Goal: Task Accomplishment & Management: Manage account settings

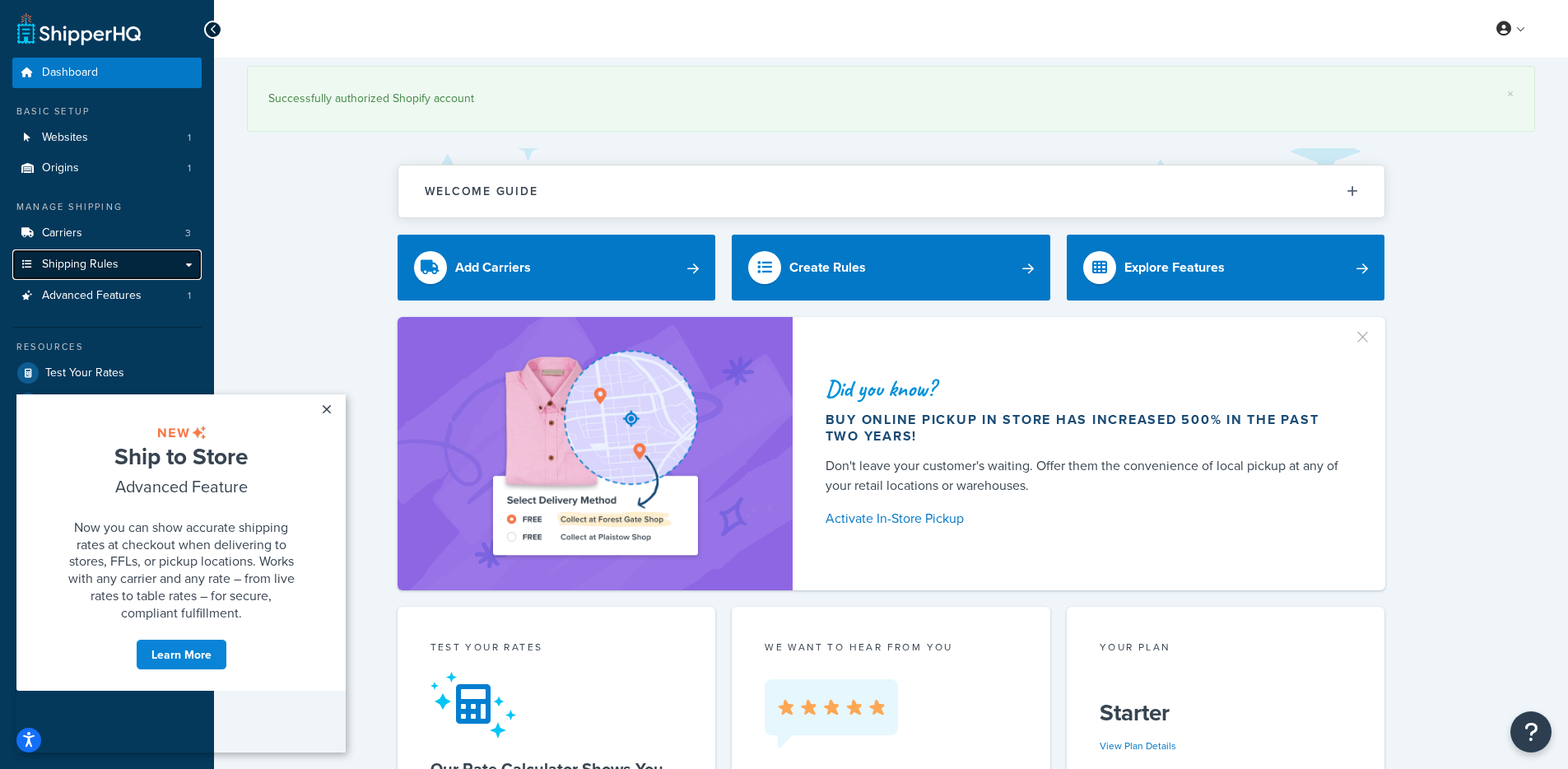
click at [114, 269] on span "Shipping Rules" at bounding box center [80, 265] width 77 height 14
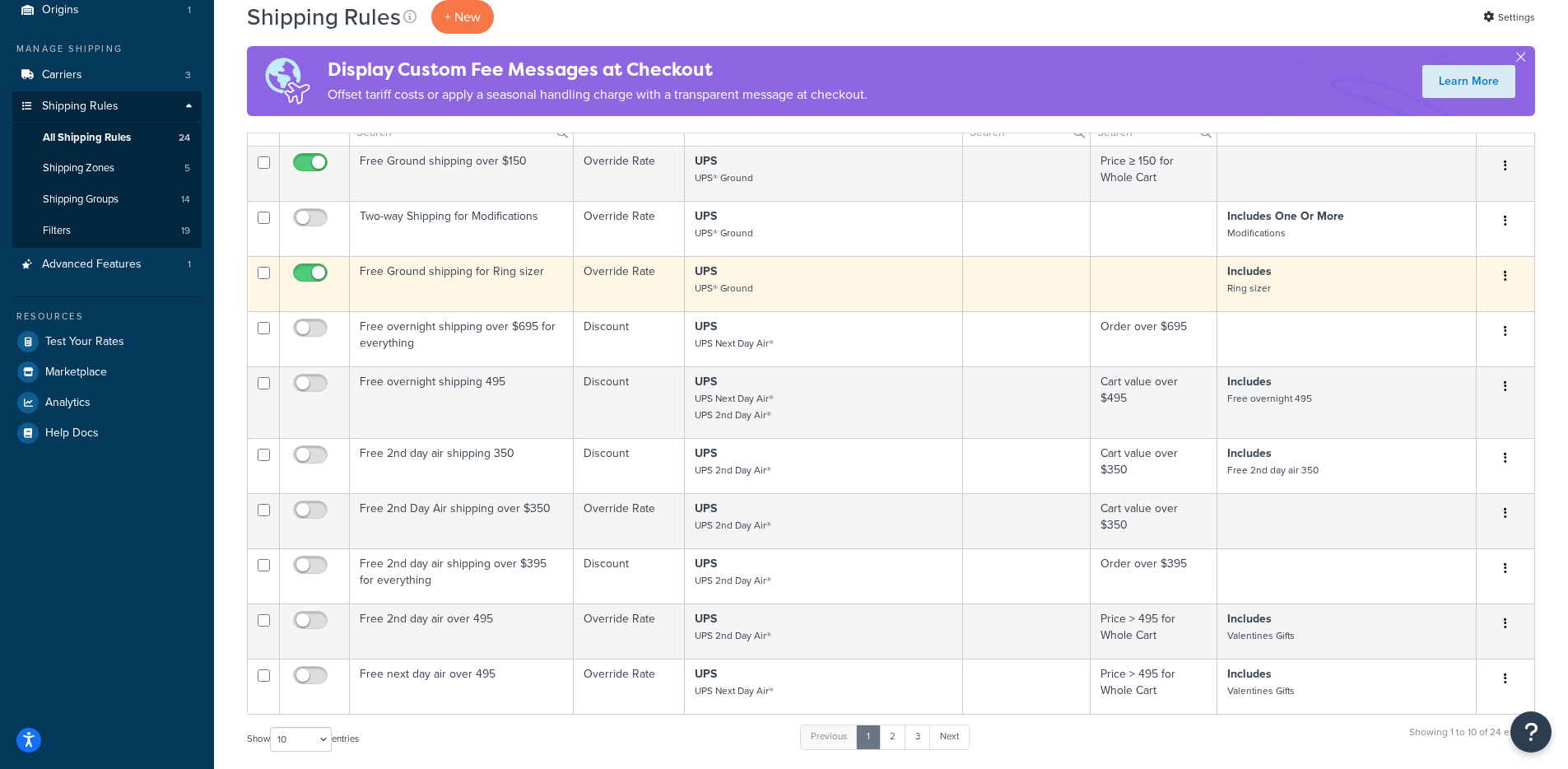
scroll to position [329, 0]
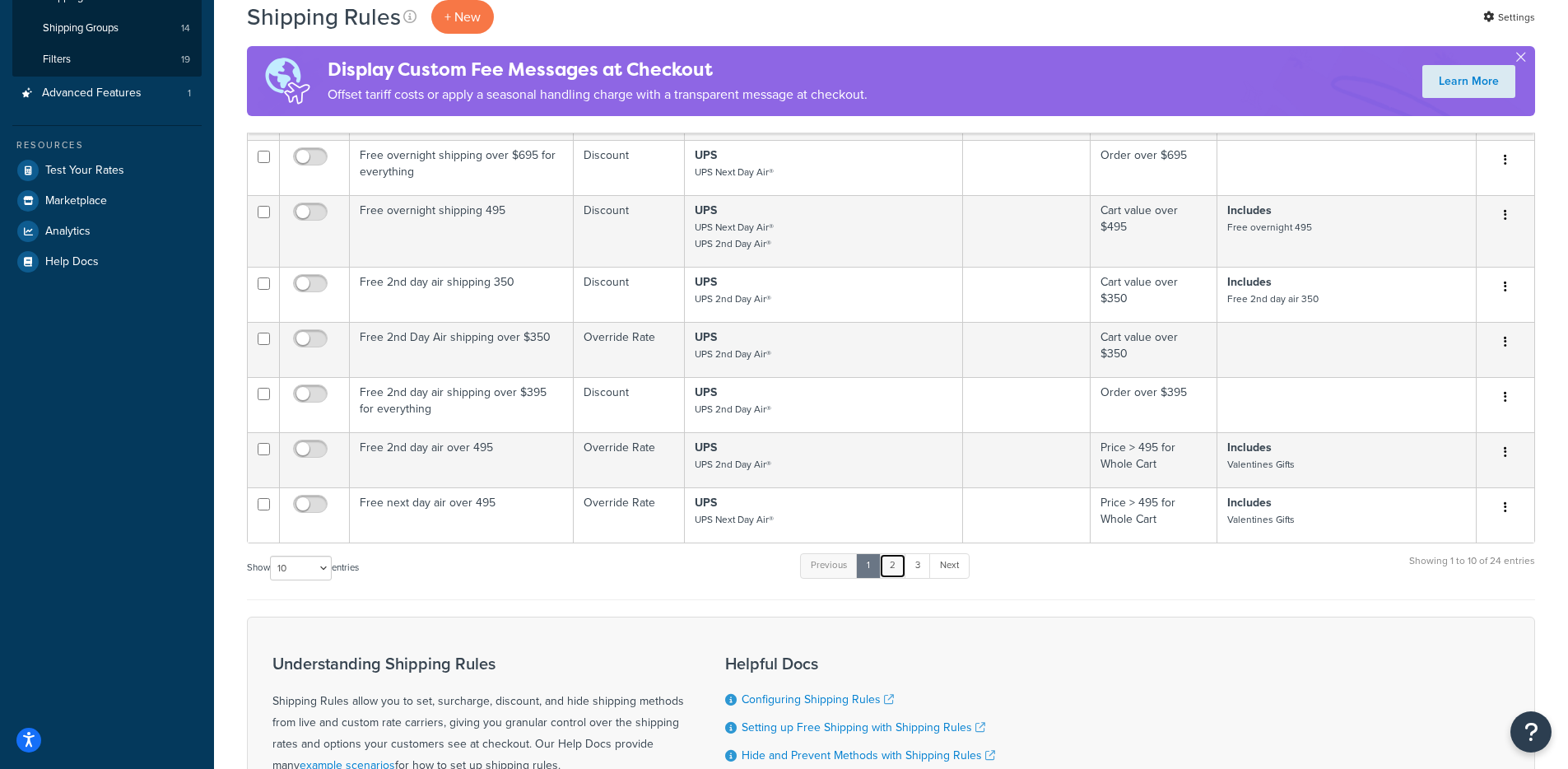
click at [900, 563] on link "2" at bounding box center [892, 565] width 27 height 25
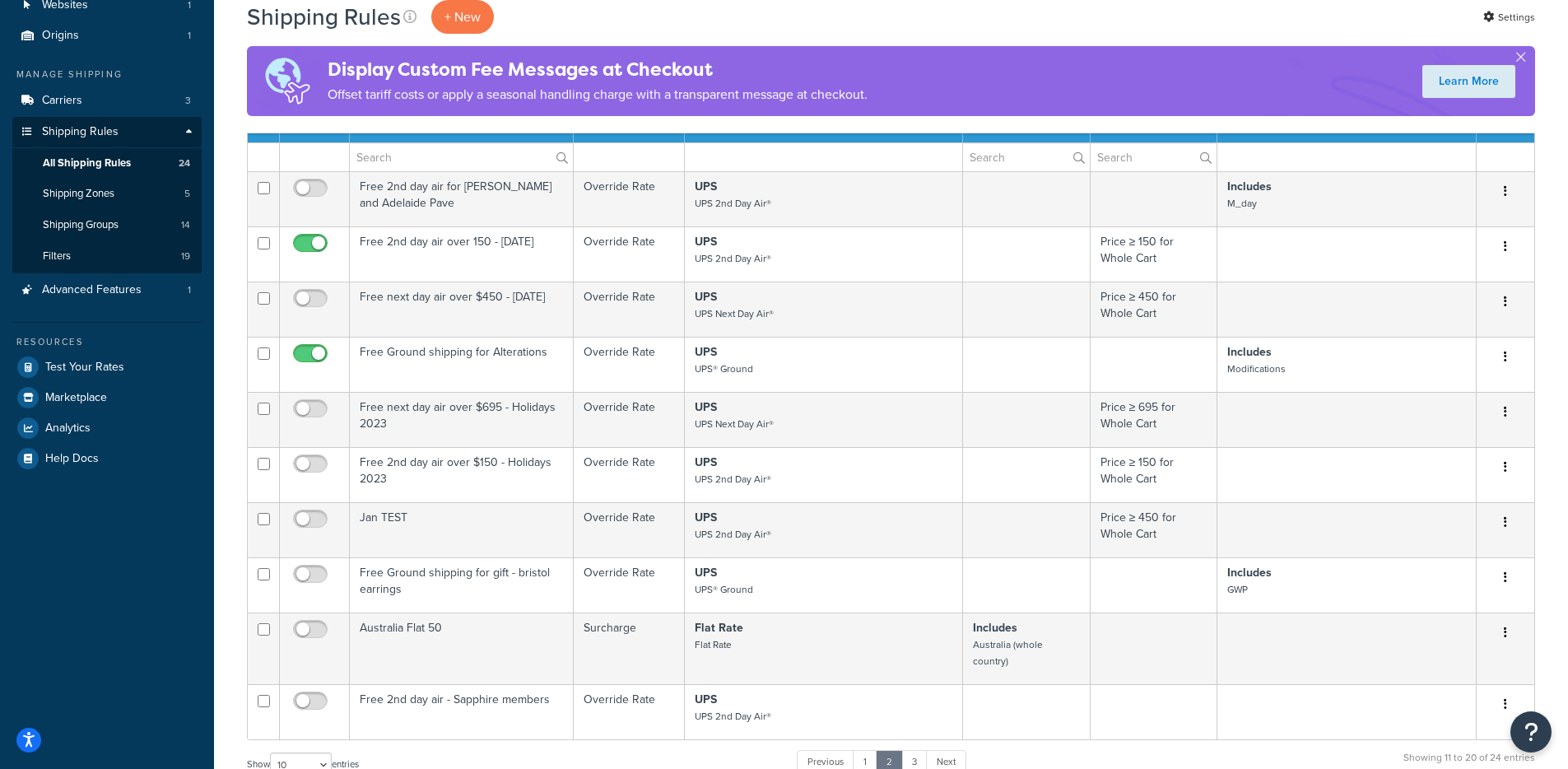
scroll to position [71, 0]
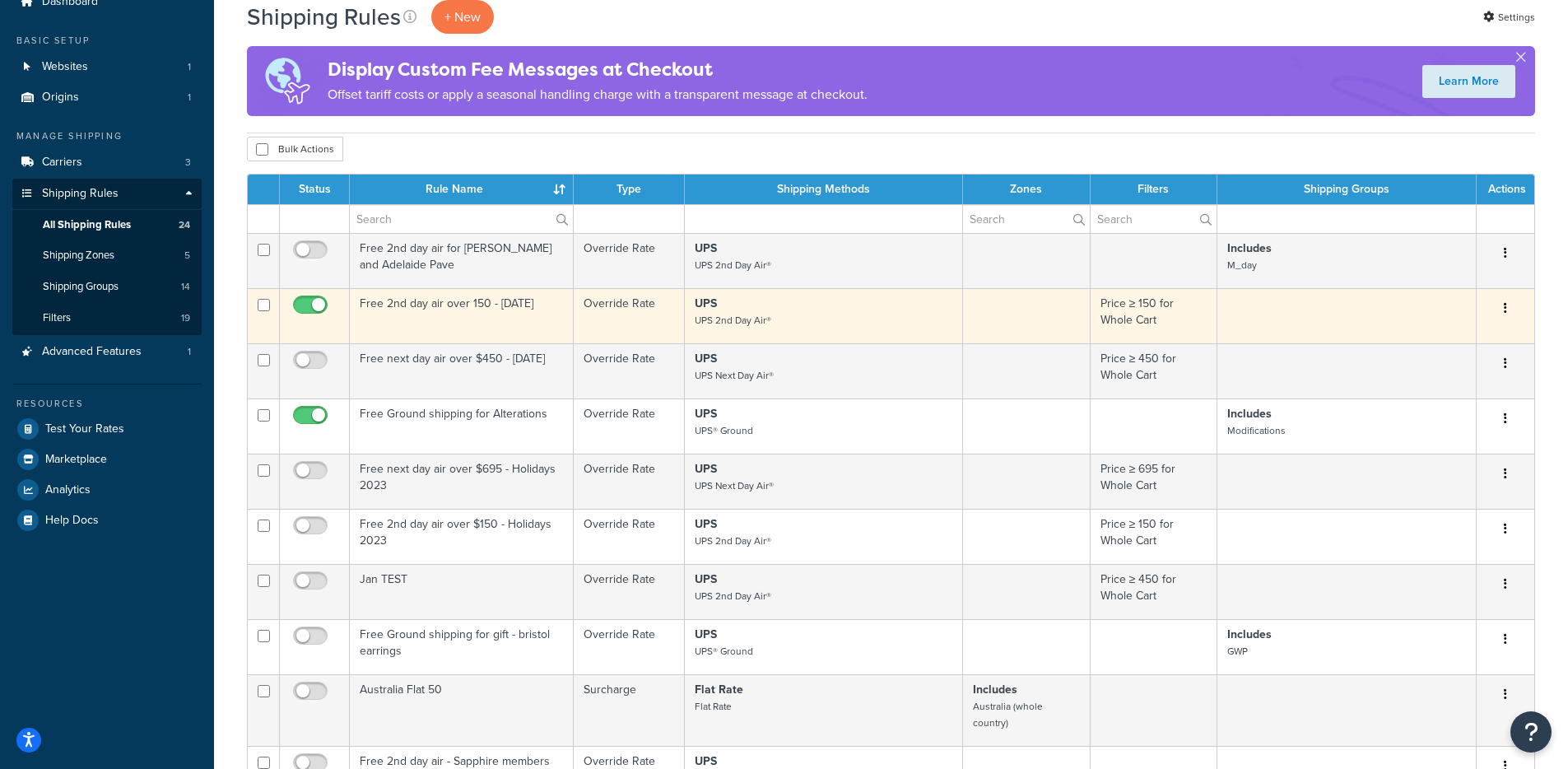
click at [322, 301] on input "checkbox" at bounding box center [312, 308] width 46 height 21
checkbox input "false"
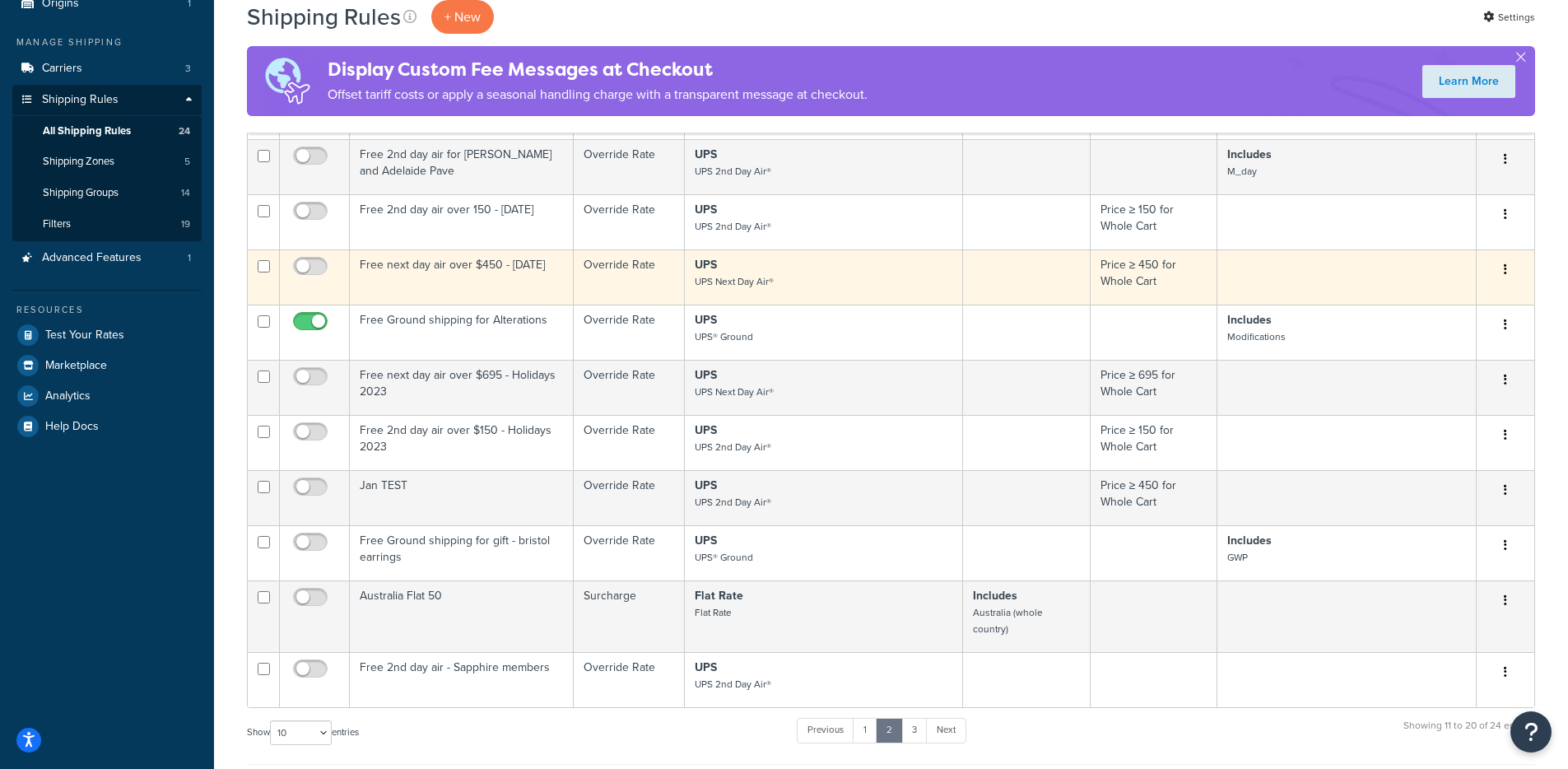
scroll to position [252, 0]
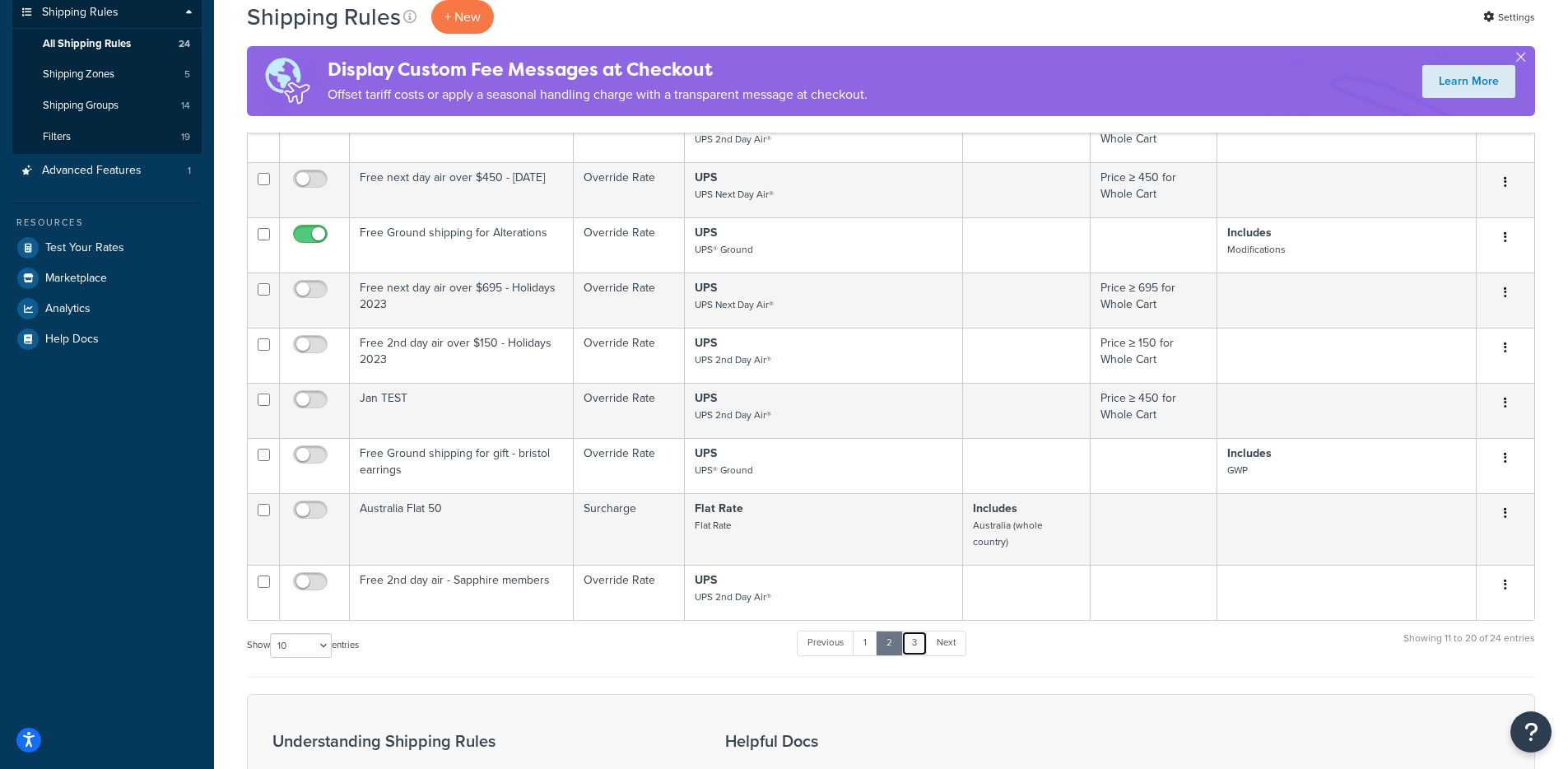
click at [924, 631] on link "3" at bounding box center [914, 643] width 26 height 25
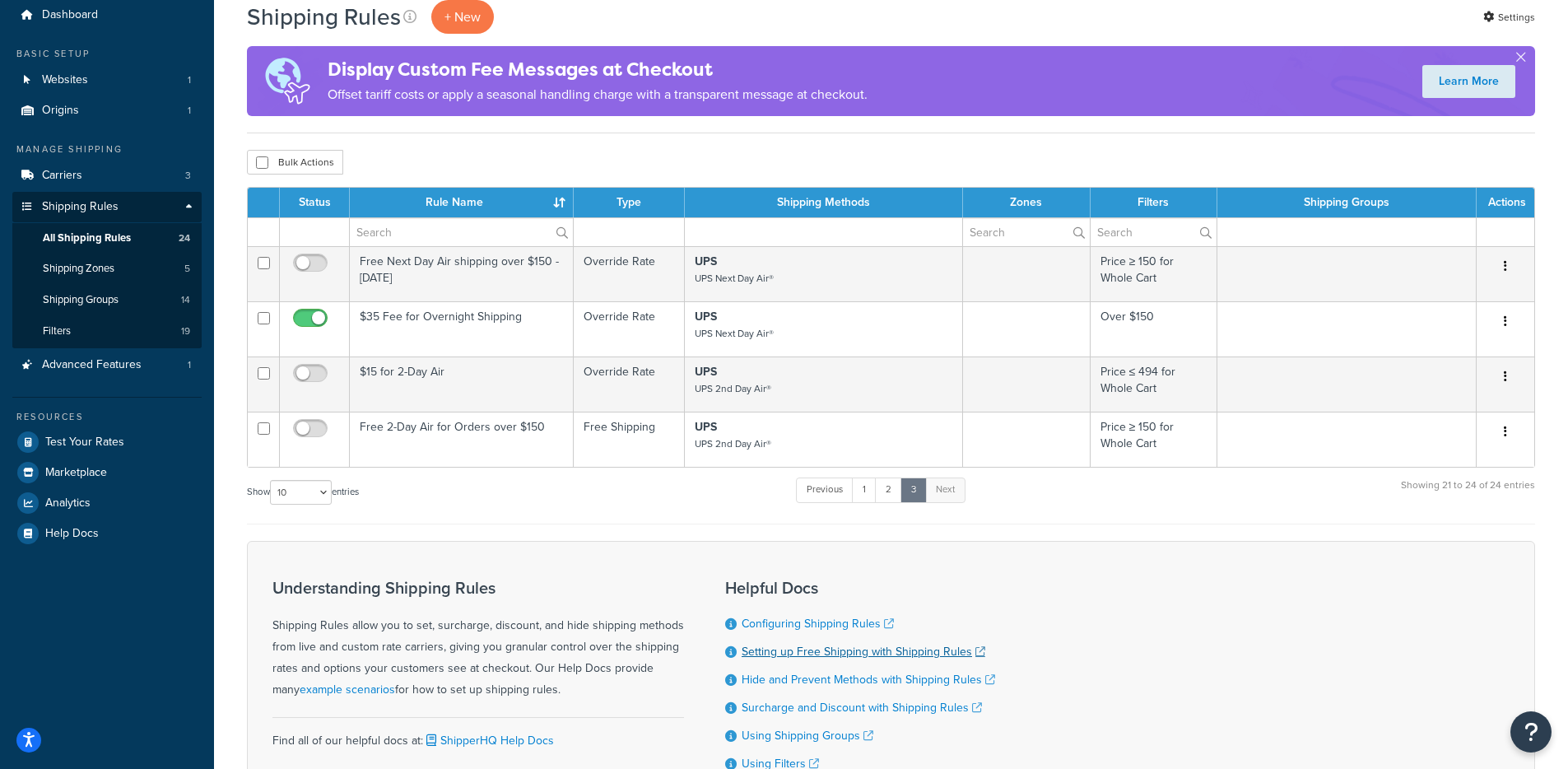
scroll to position [0, 0]
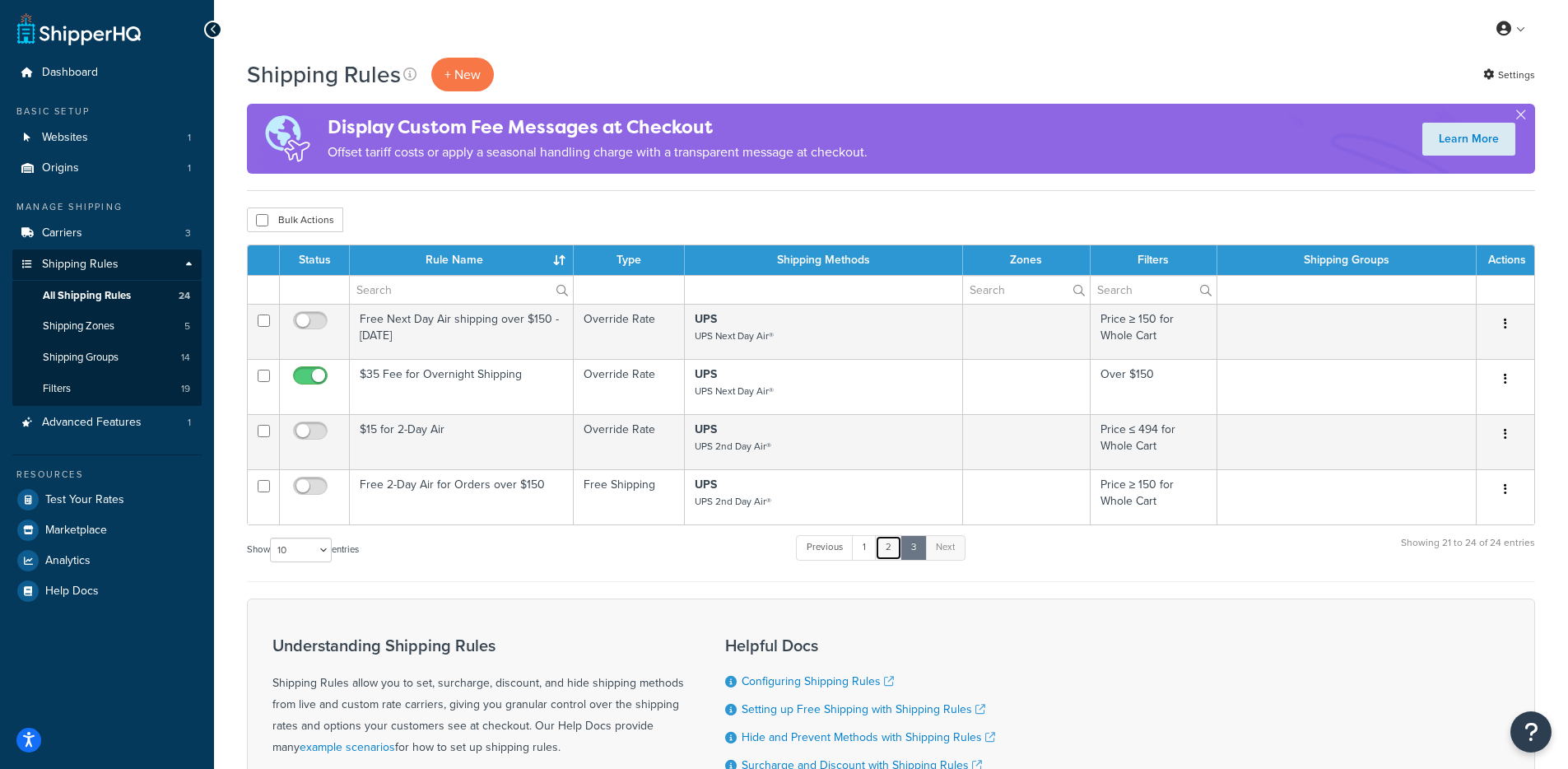
click at [886, 546] on link "2" at bounding box center [888, 547] width 27 height 25
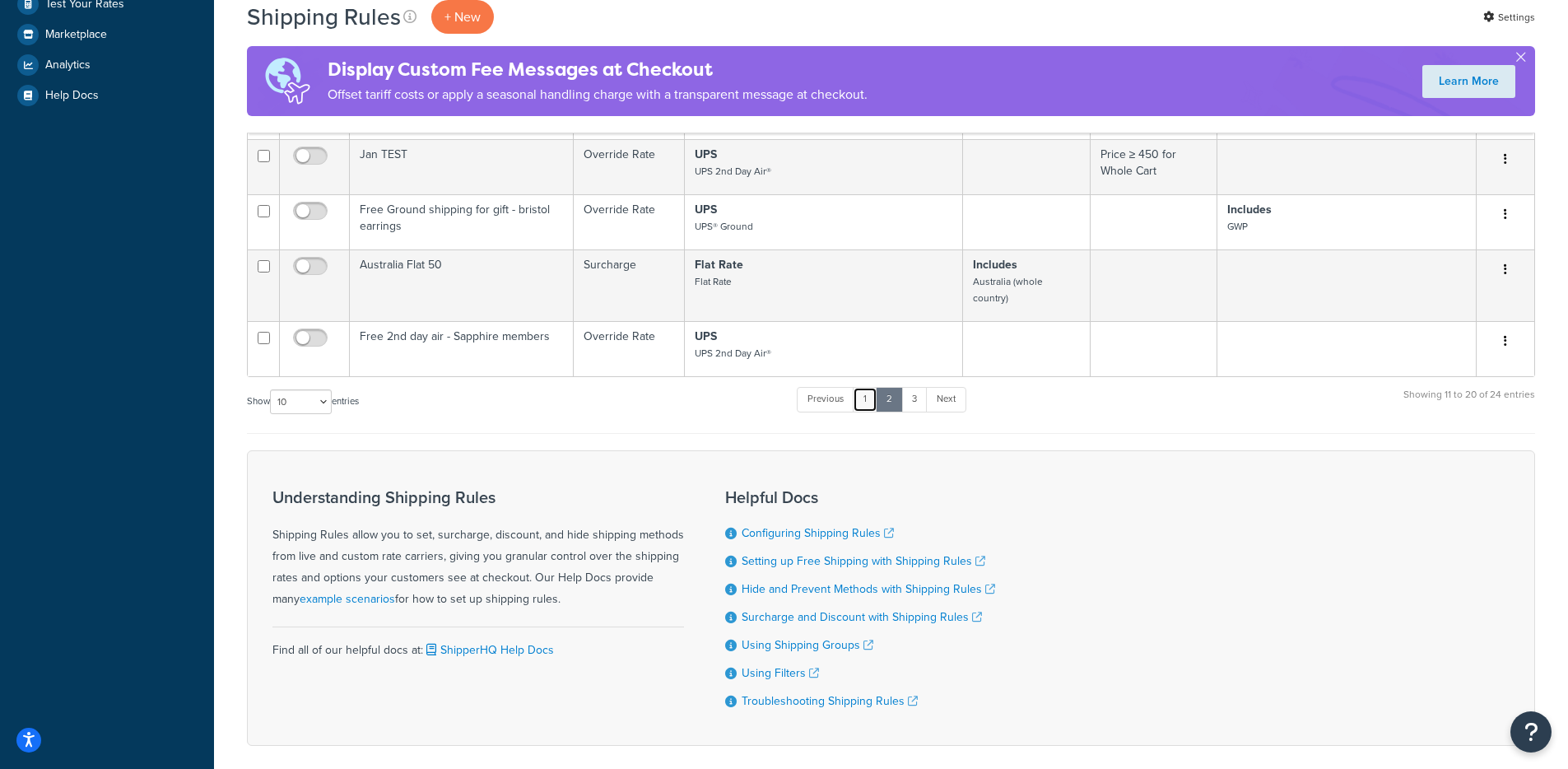
click at [872, 390] on link "1" at bounding box center [865, 399] width 25 height 25
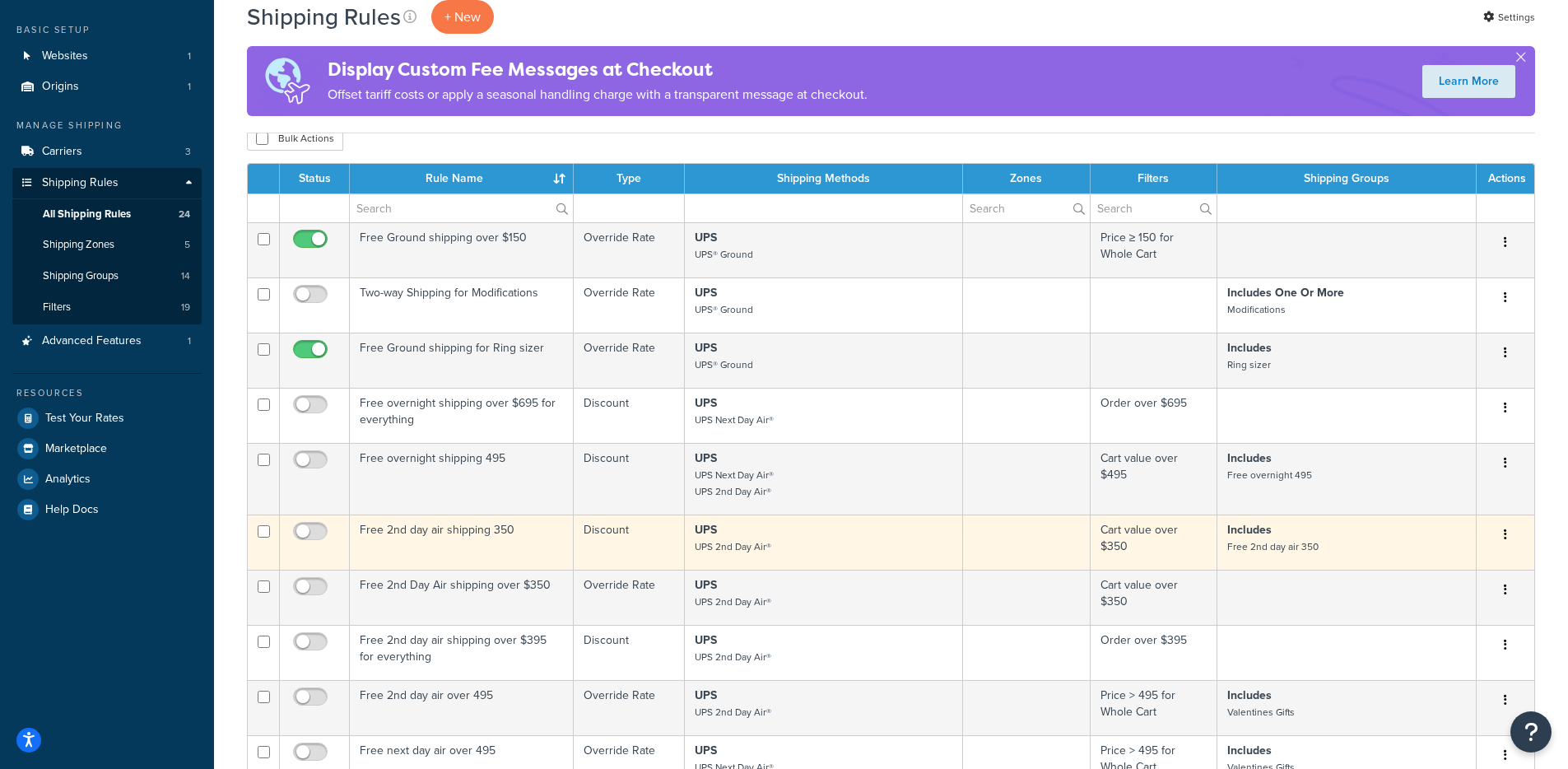
scroll to position [101, 0]
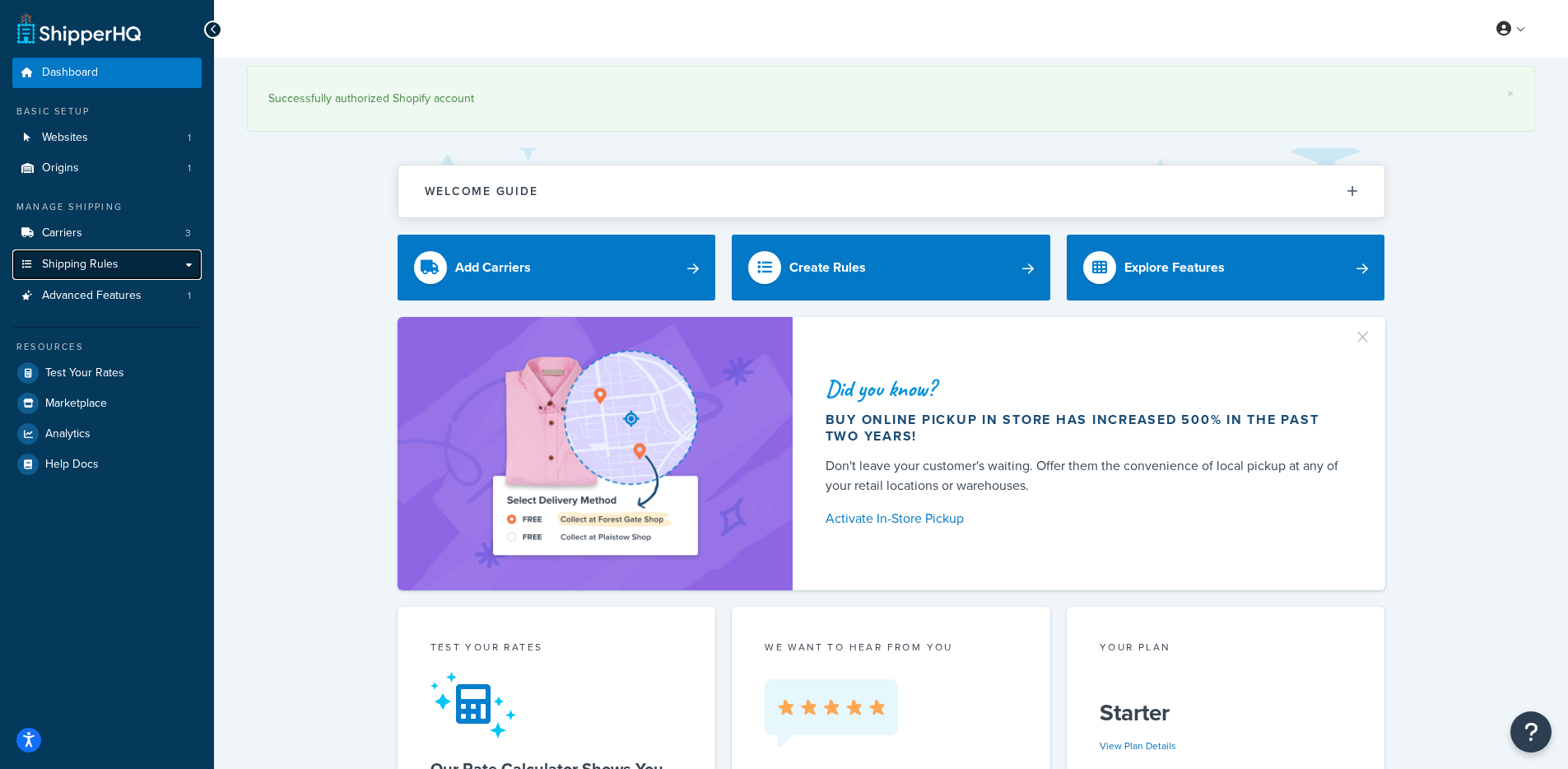
click at [70, 260] on span "Shipping Rules" at bounding box center [80, 265] width 77 height 14
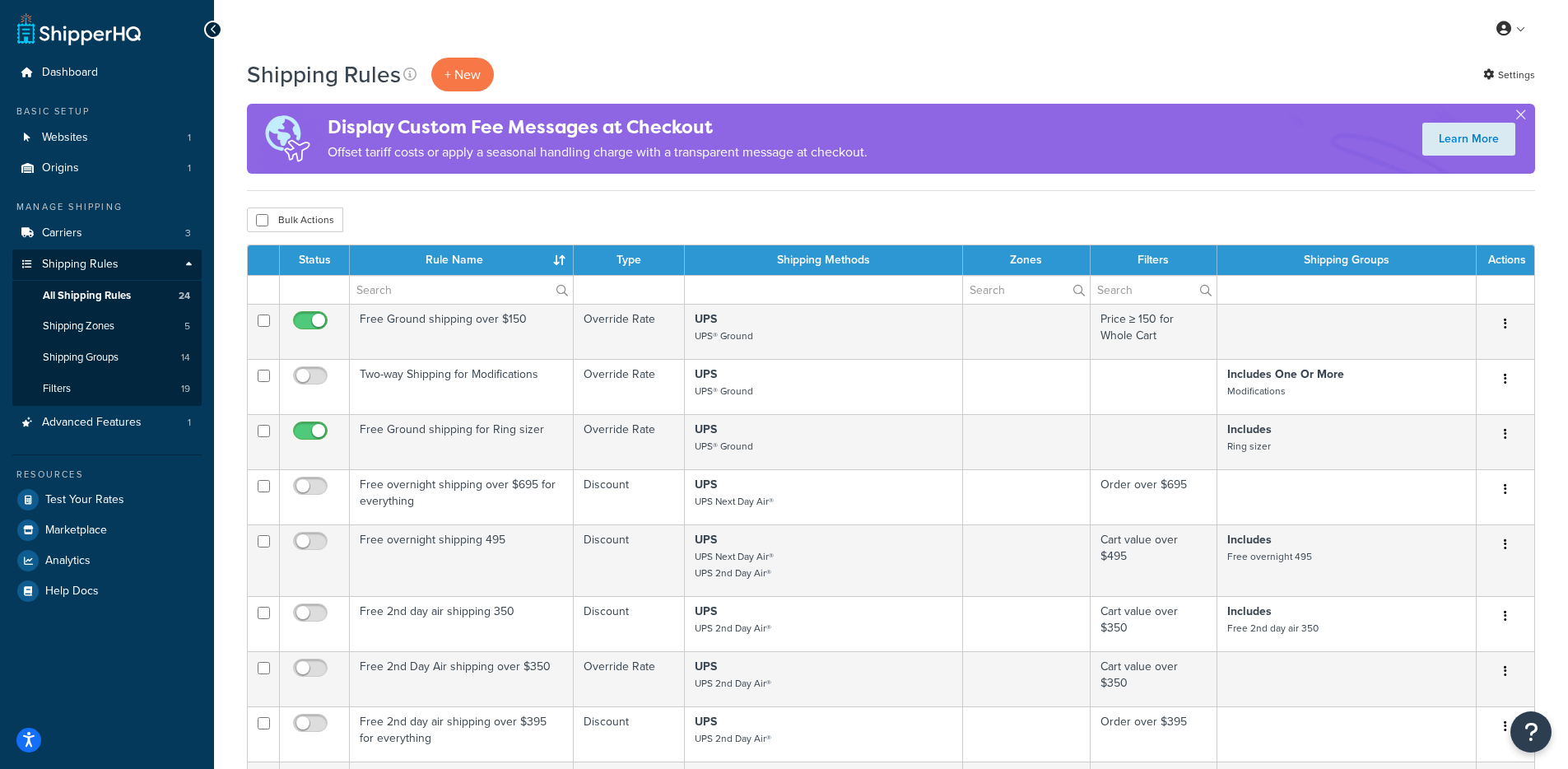
click at [315, 259] on th "Status" at bounding box center [314, 261] width 70 height 30
click at [1523, 116] on button "button" at bounding box center [1521, 118] width 4 height 4
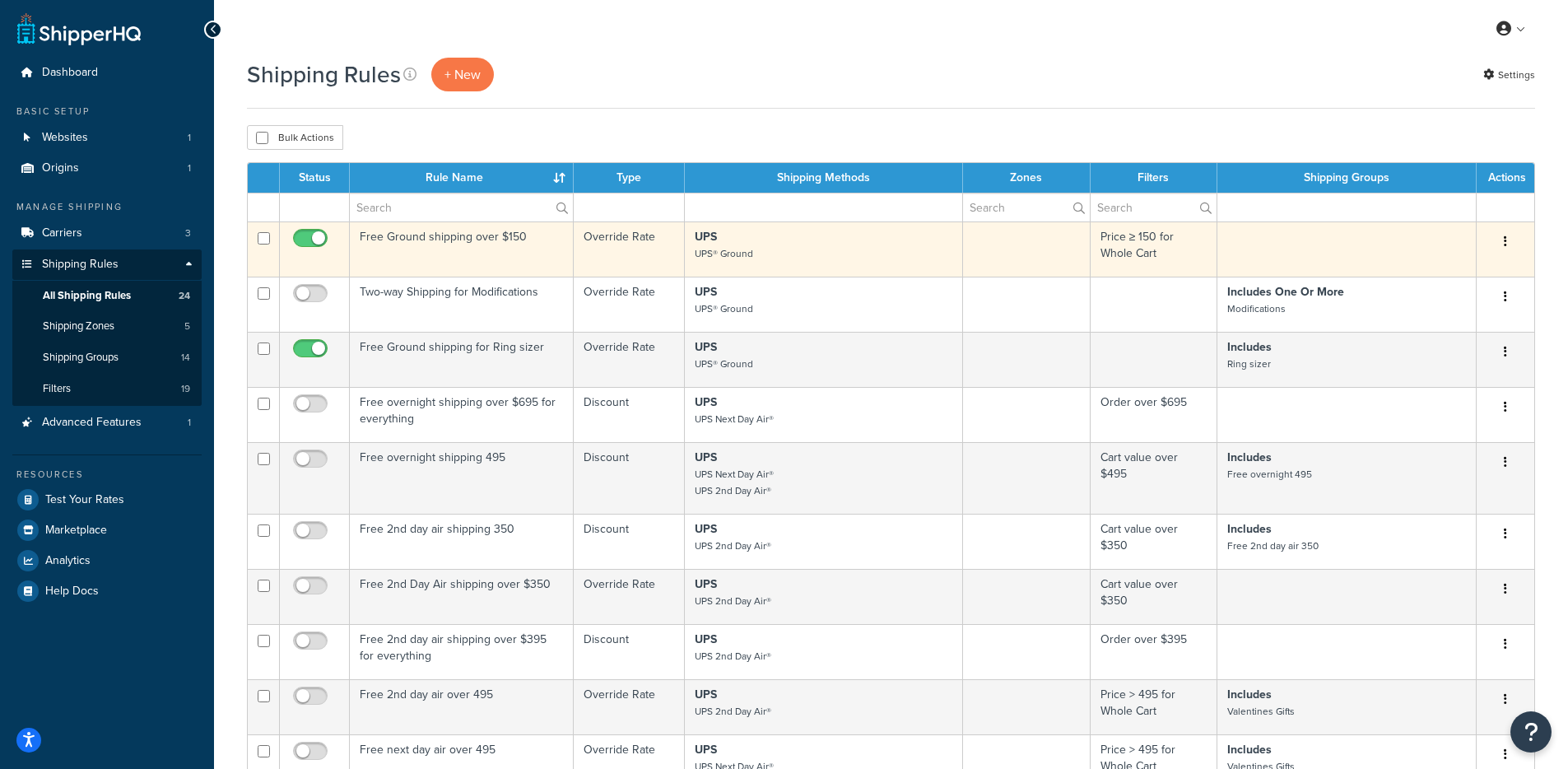
click at [1514, 237] on button "button" at bounding box center [1505, 242] width 23 height 26
click at [1504, 239] on icon "button" at bounding box center [1505, 242] width 3 height 12
click at [1472, 265] on link "Edit" at bounding box center [1451, 273] width 130 height 34
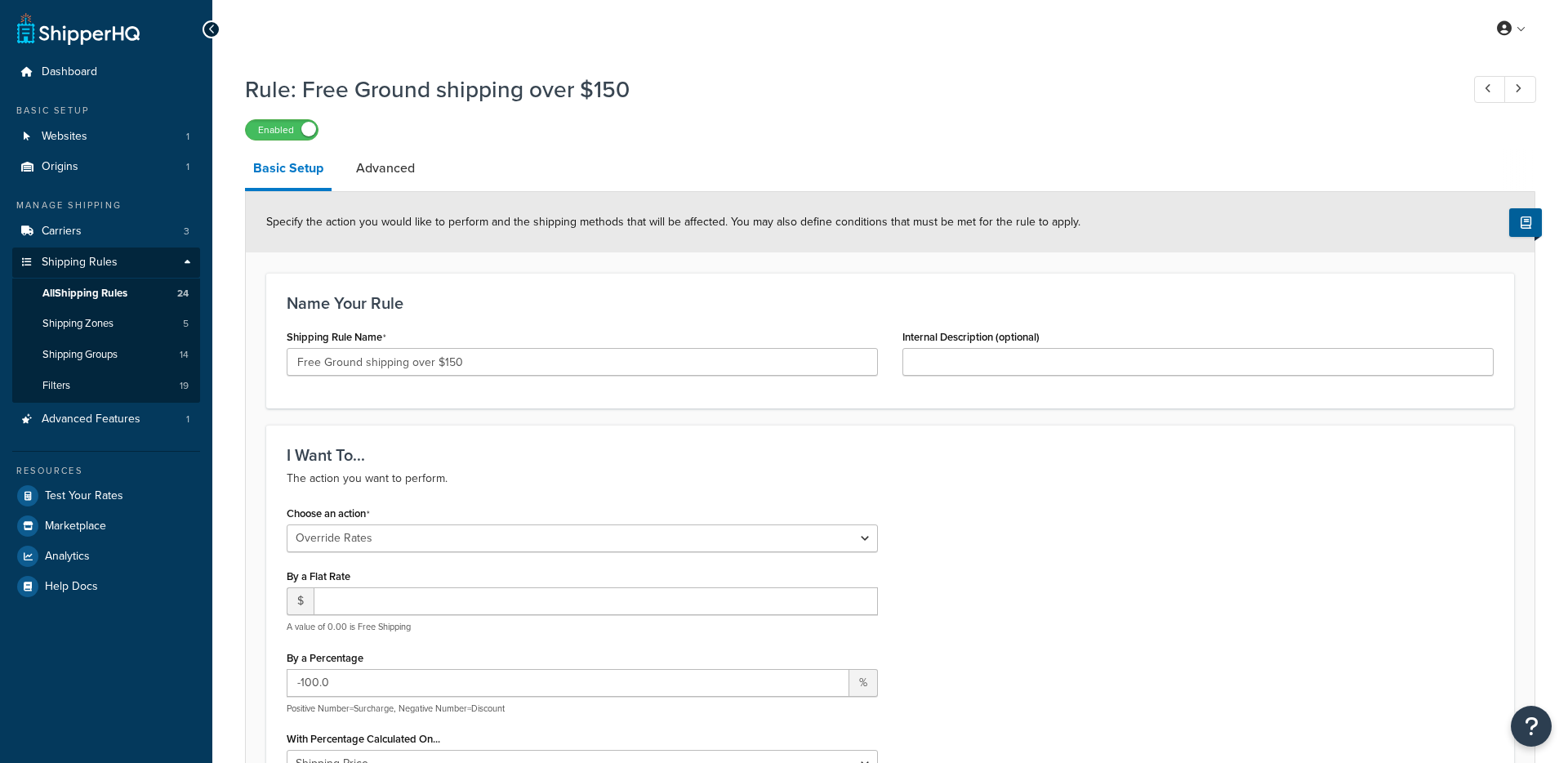
select select "OVERRIDE"
select select "LOCATION"
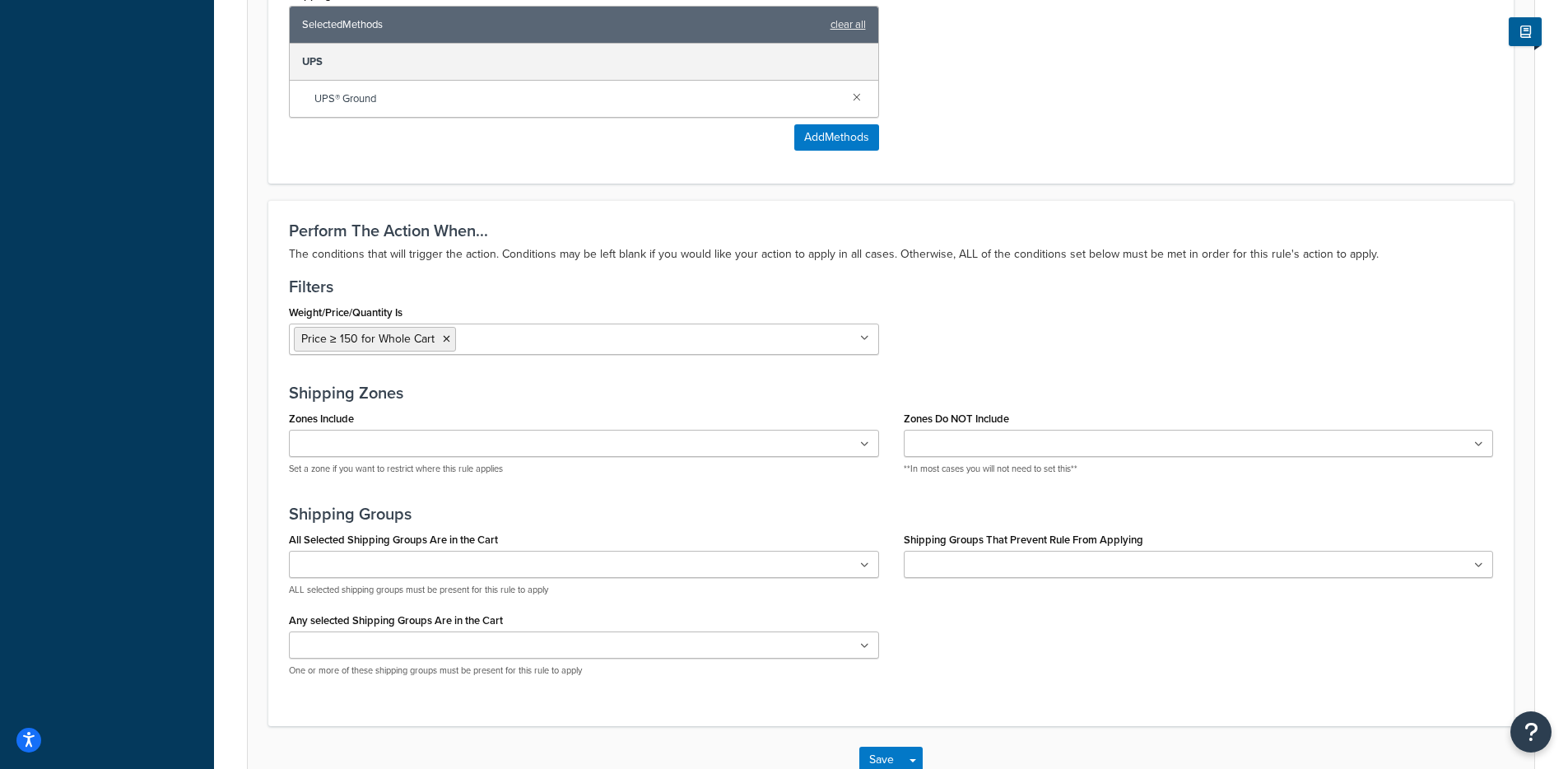
scroll to position [781, 0]
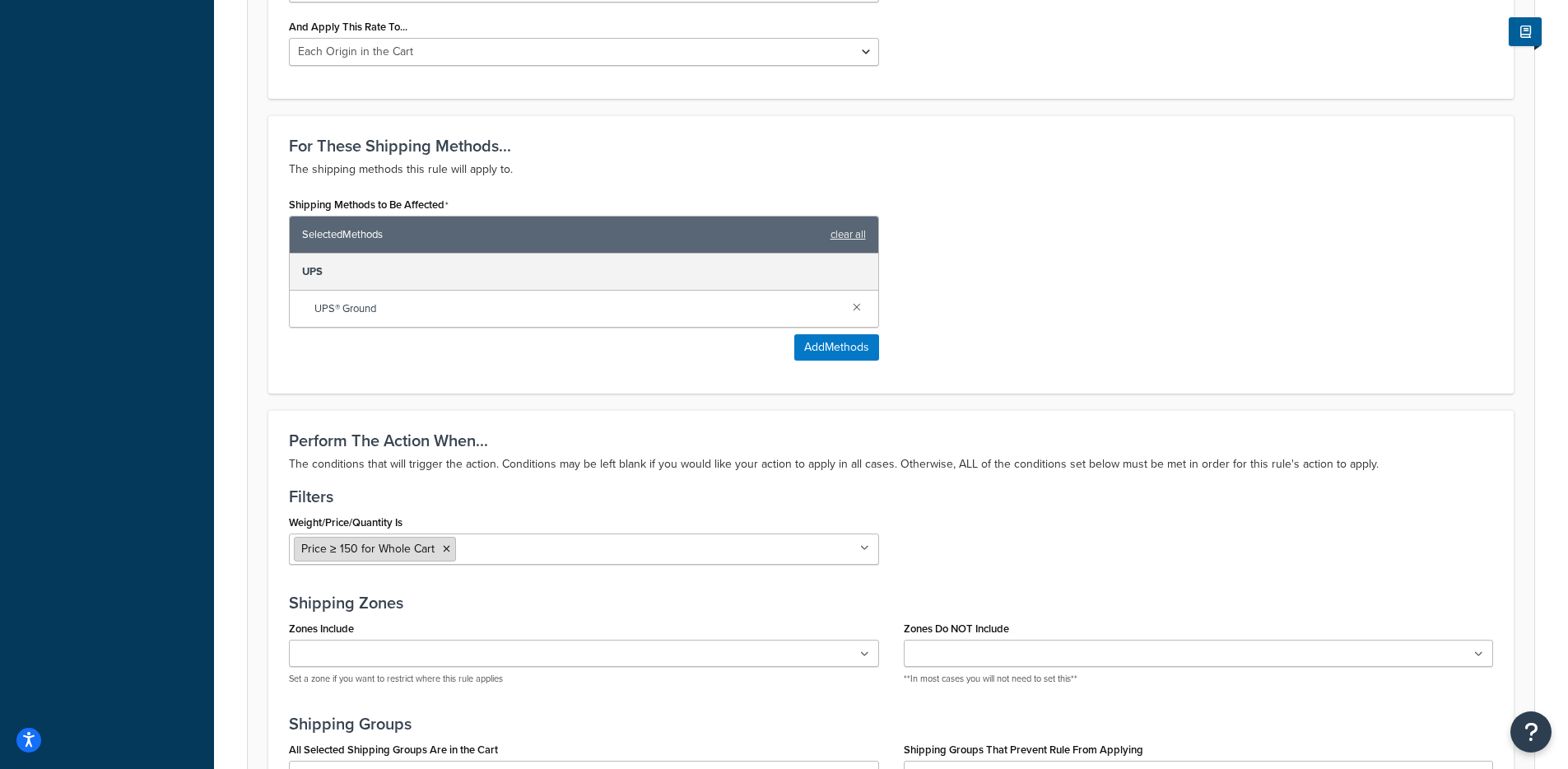
click at [338, 541] on span "Price ≥ 150 for Whole Cart" at bounding box center [368, 548] width 133 height 17
click at [337, 550] on span "Price ≥ 150 for Whole Cart" at bounding box center [368, 548] width 133 height 17
click at [606, 559] on ul "Price ≥ 150 for Whole Cart" at bounding box center [583, 548] width 590 height 31
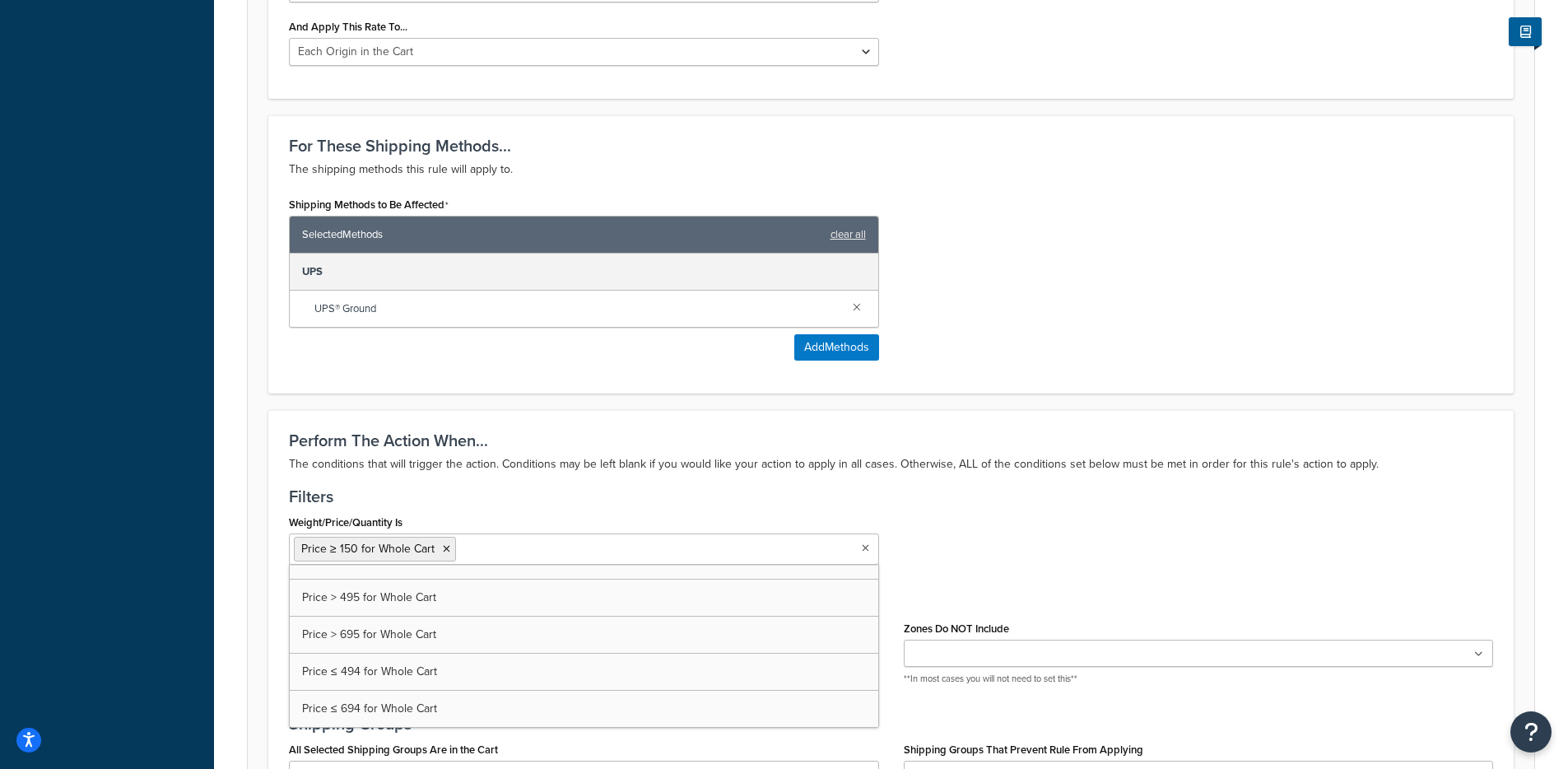
scroll to position [278, 0]
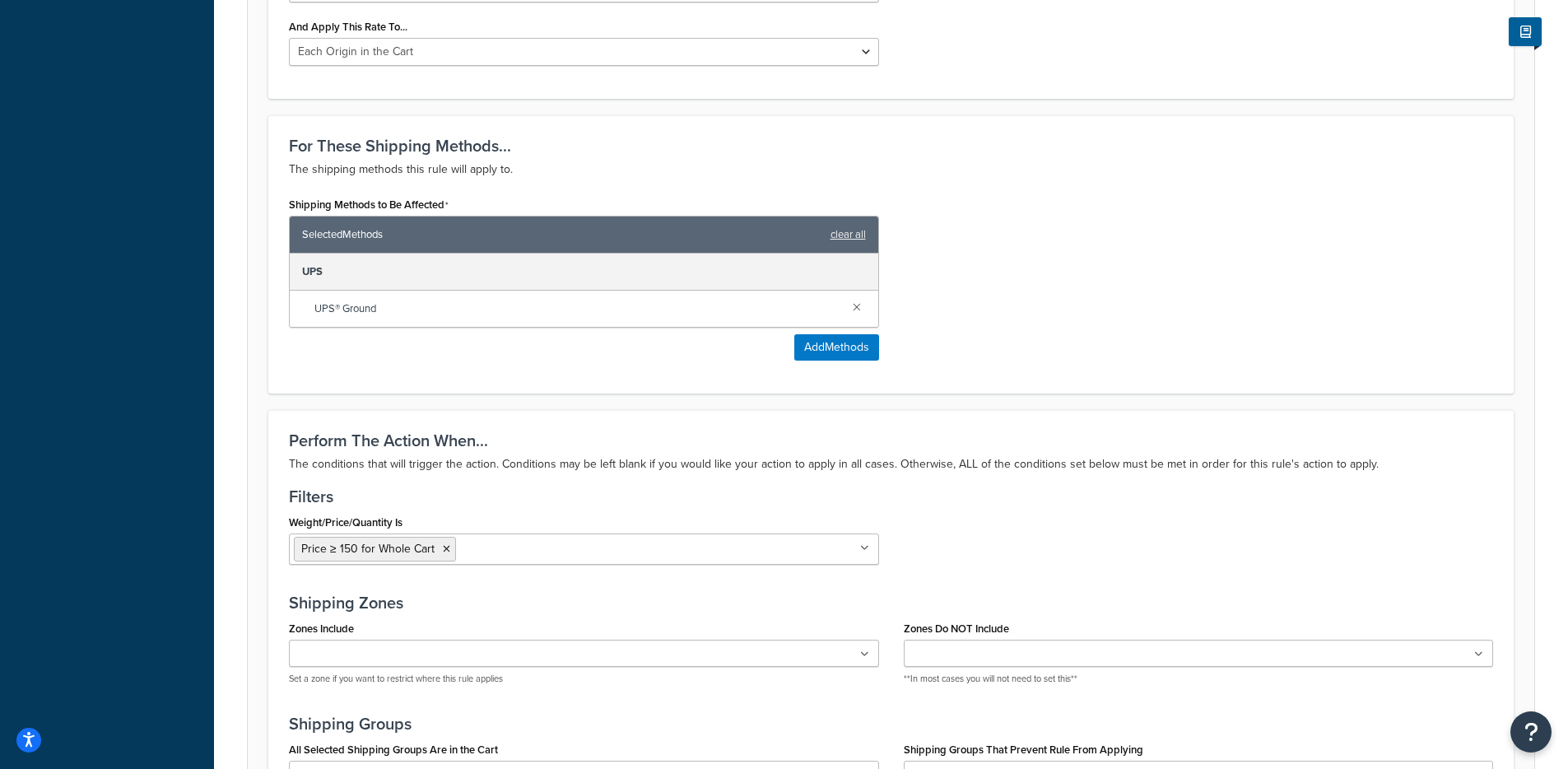
click at [659, 505] on h3 "Filters" at bounding box center [890, 496] width 1205 height 18
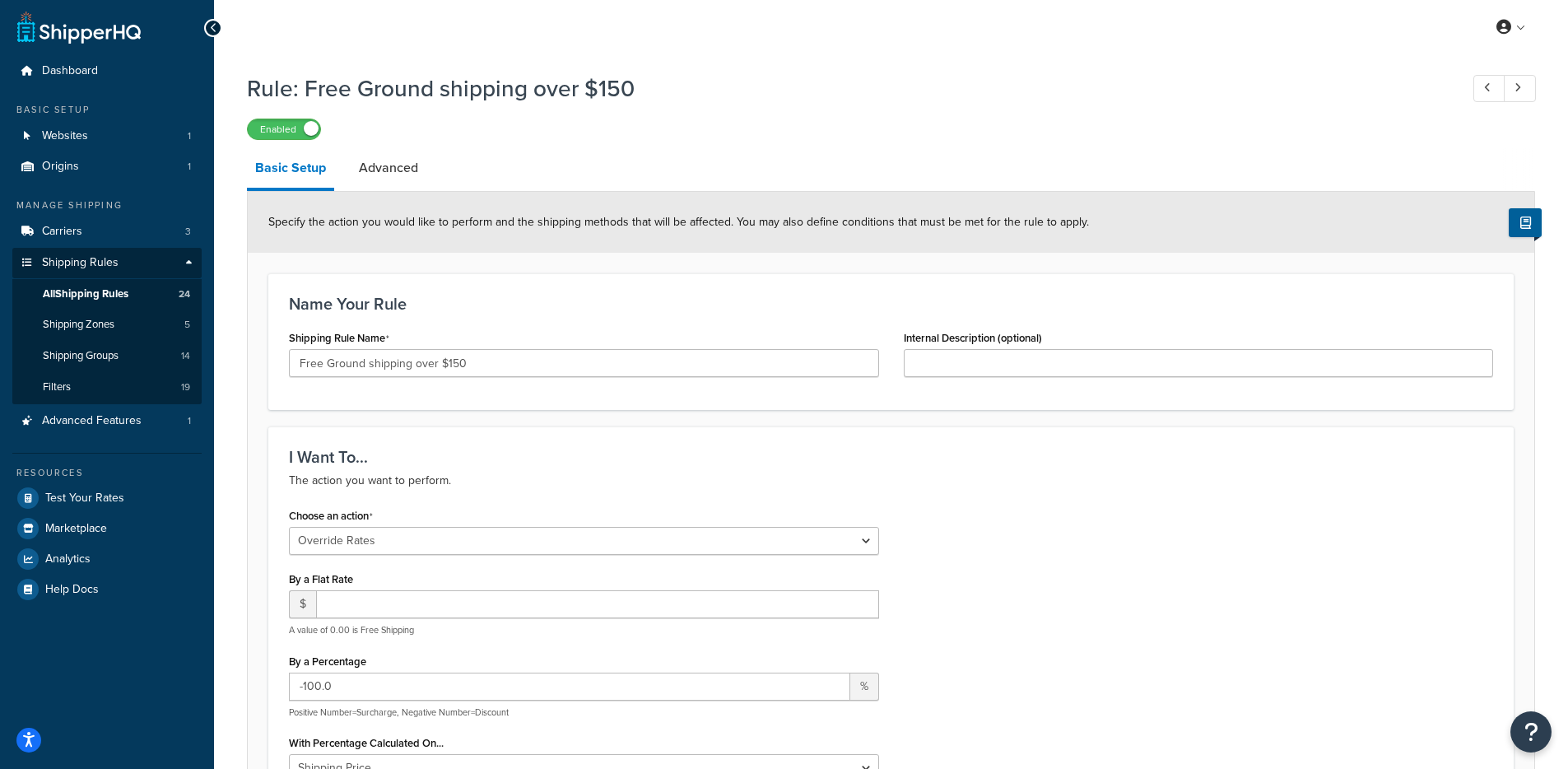
scroll to position [0, 0]
click at [87, 307] on link "All Shipping Rules 24" at bounding box center [106, 295] width 189 height 31
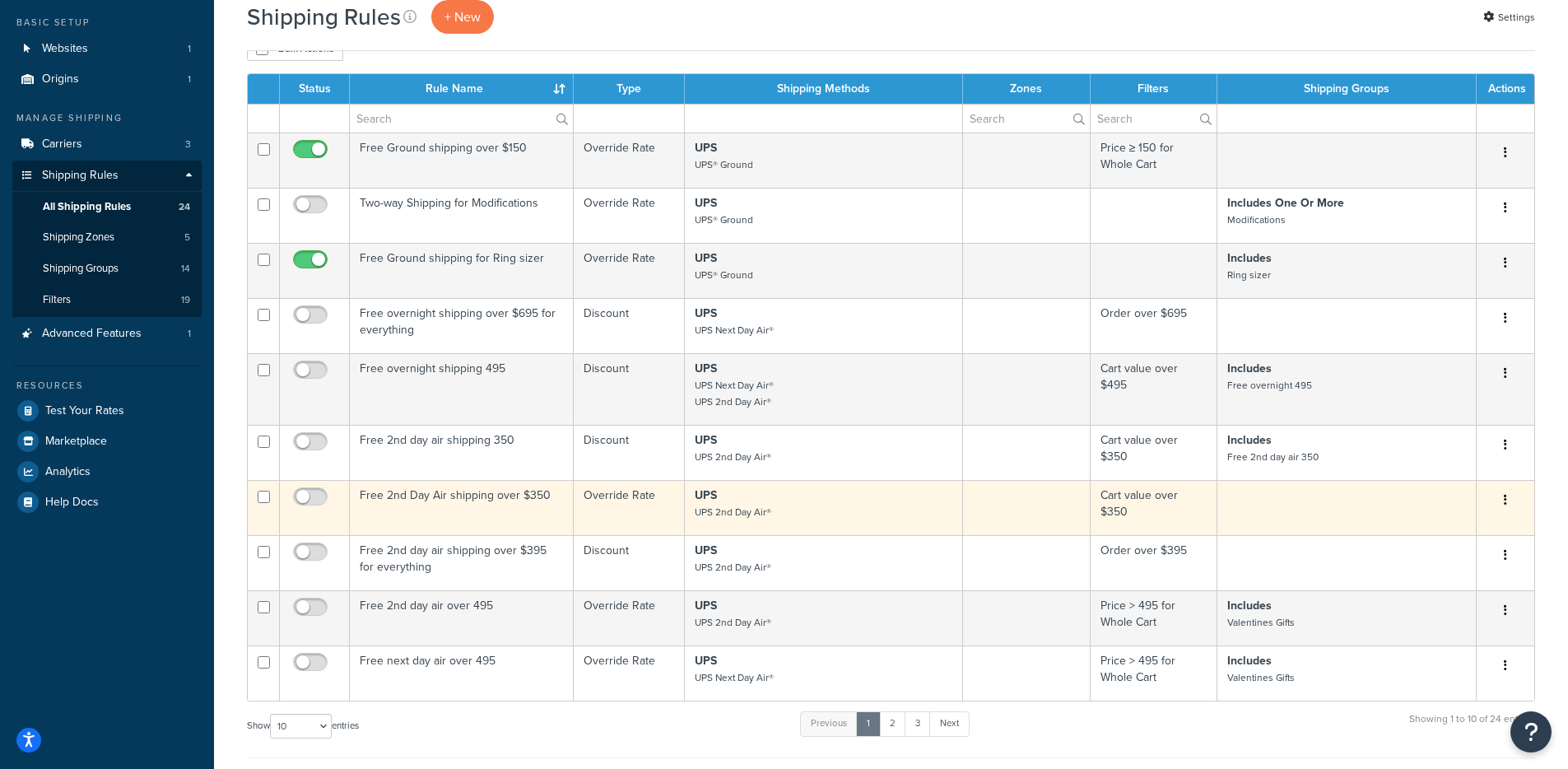
scroll to position [99, 0]
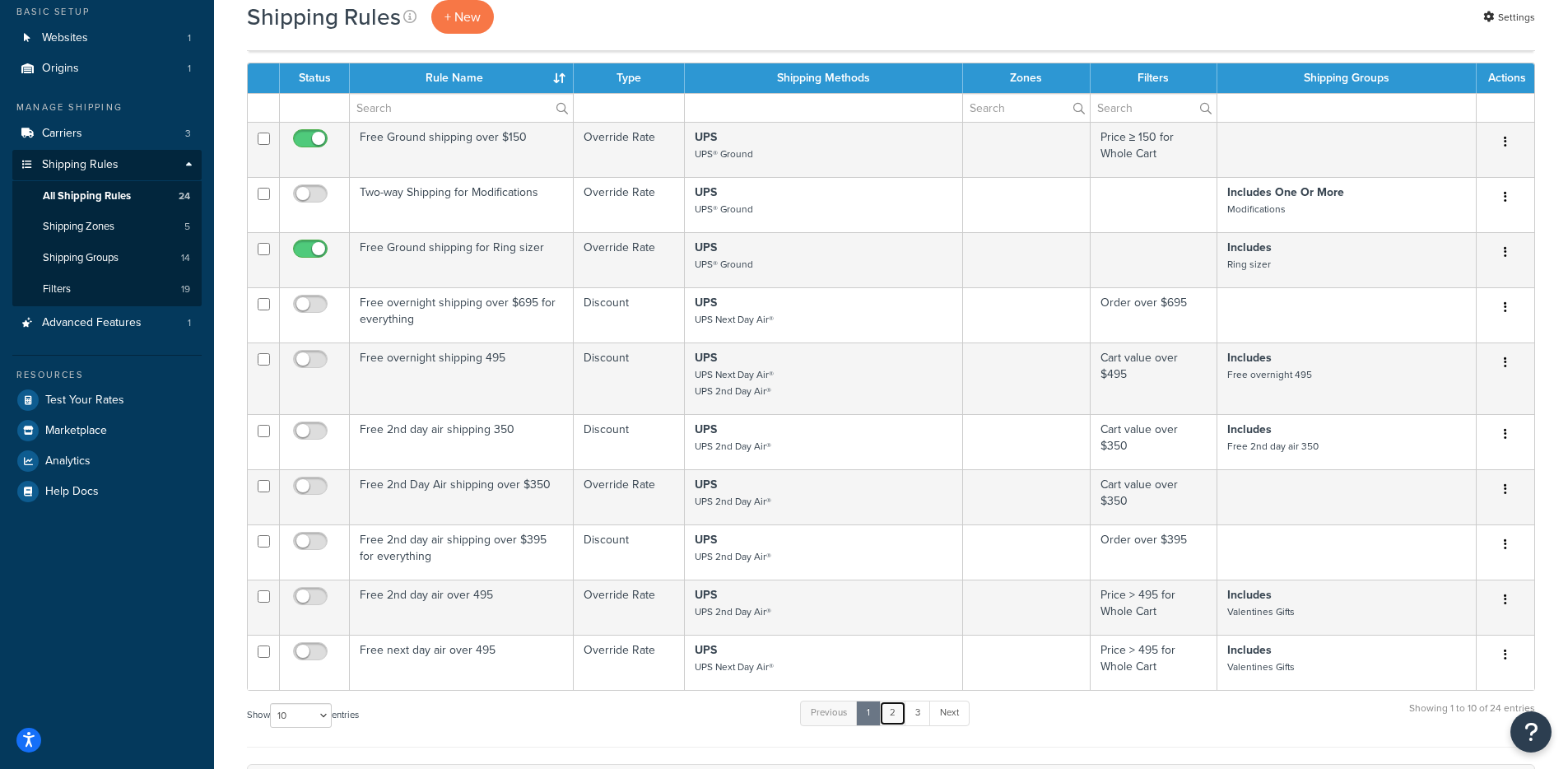
click at [896, 709] on link "2" at bounding box center [892, 712] width 27 height 25
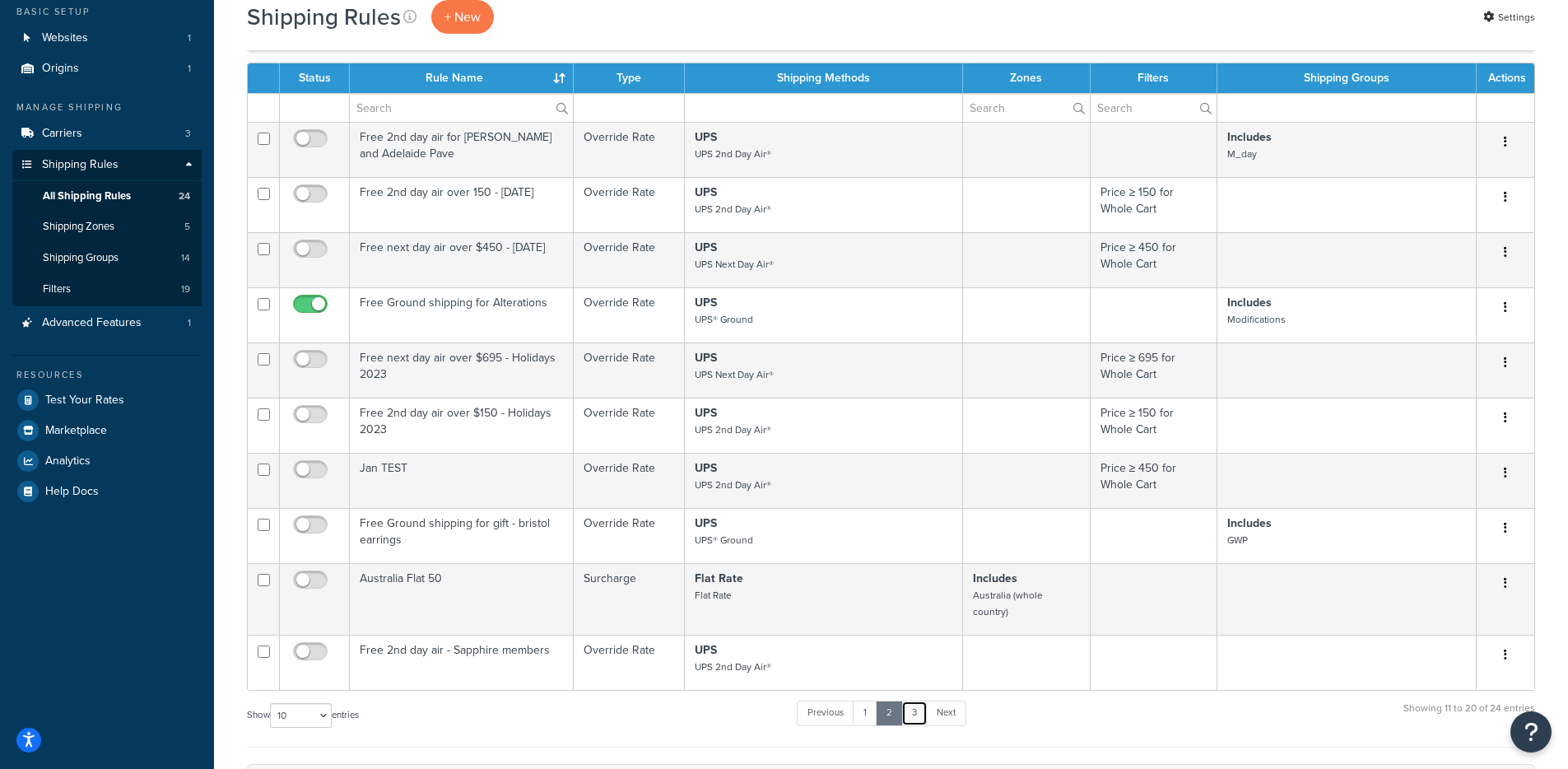
click at [922, 703] on link "3" at bounding box center [914, 712] width 26 height 25
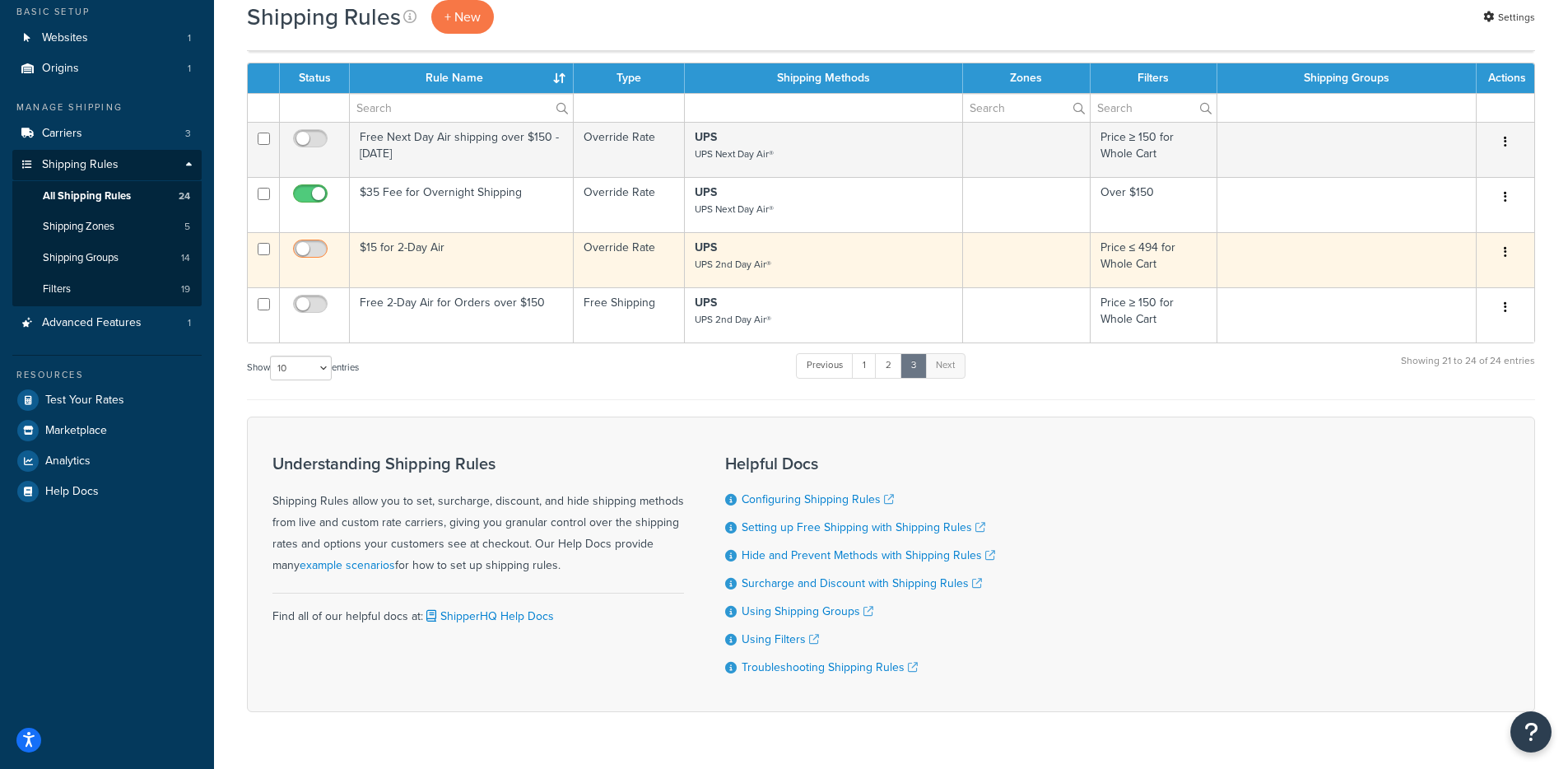
click at [317, 260] on input "checkbox" at bounding box center [312, 253] width 46 height 21
checkbox input "true"
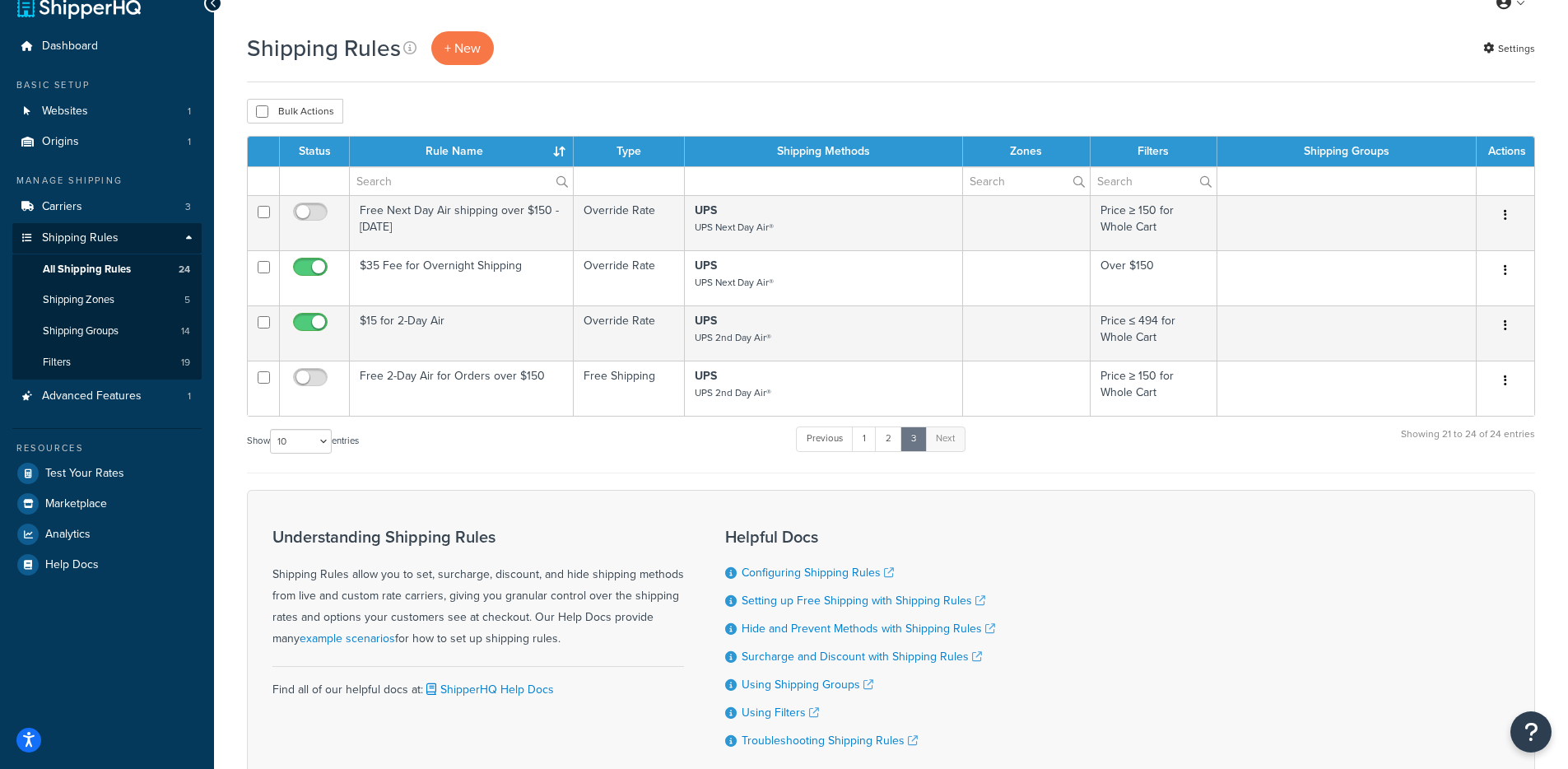
scroll to position [0, 0]
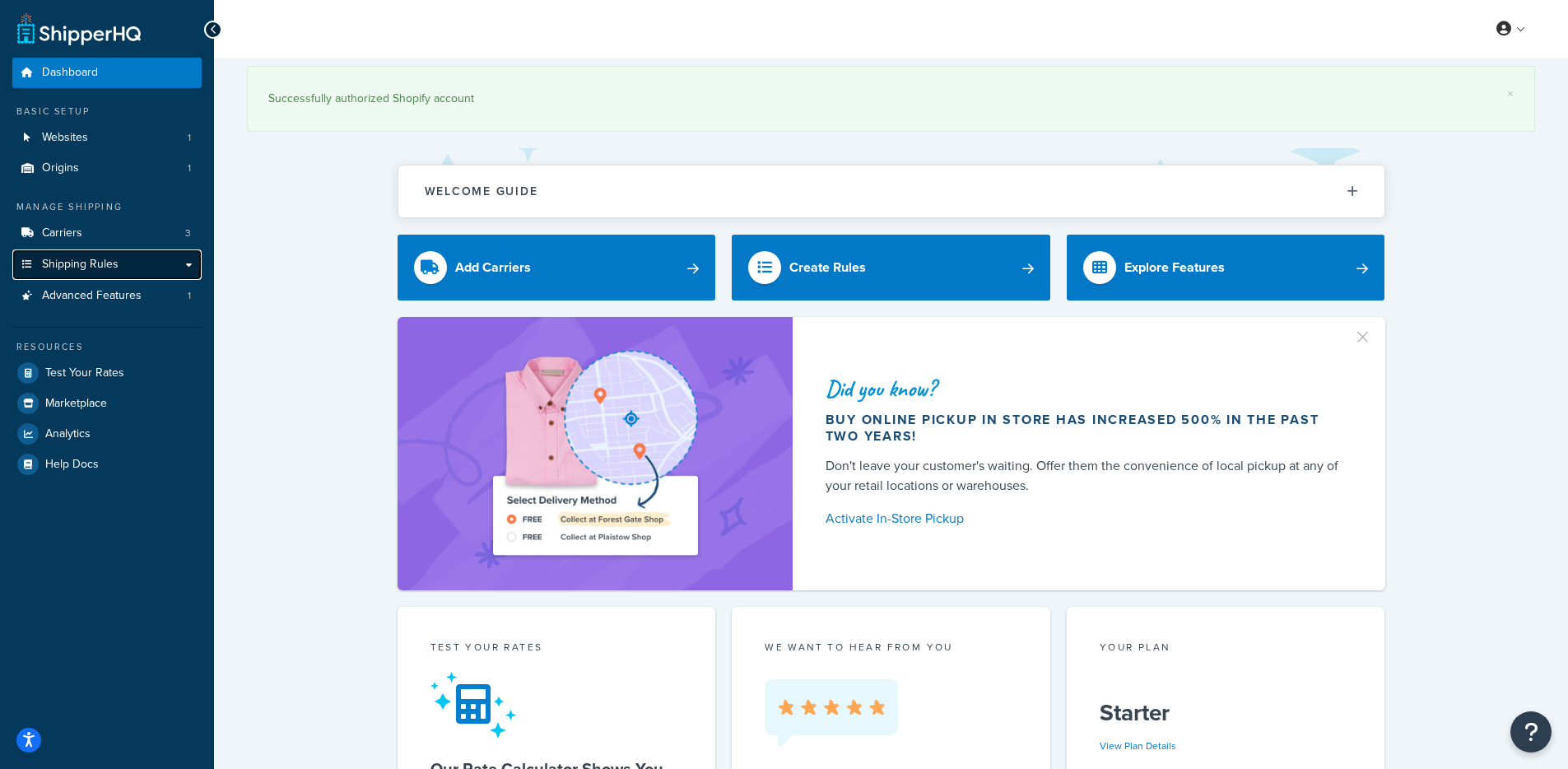
click at [66, 263] on span "Shipping Rules" at bounding box center [80, 265] width 77 height 14
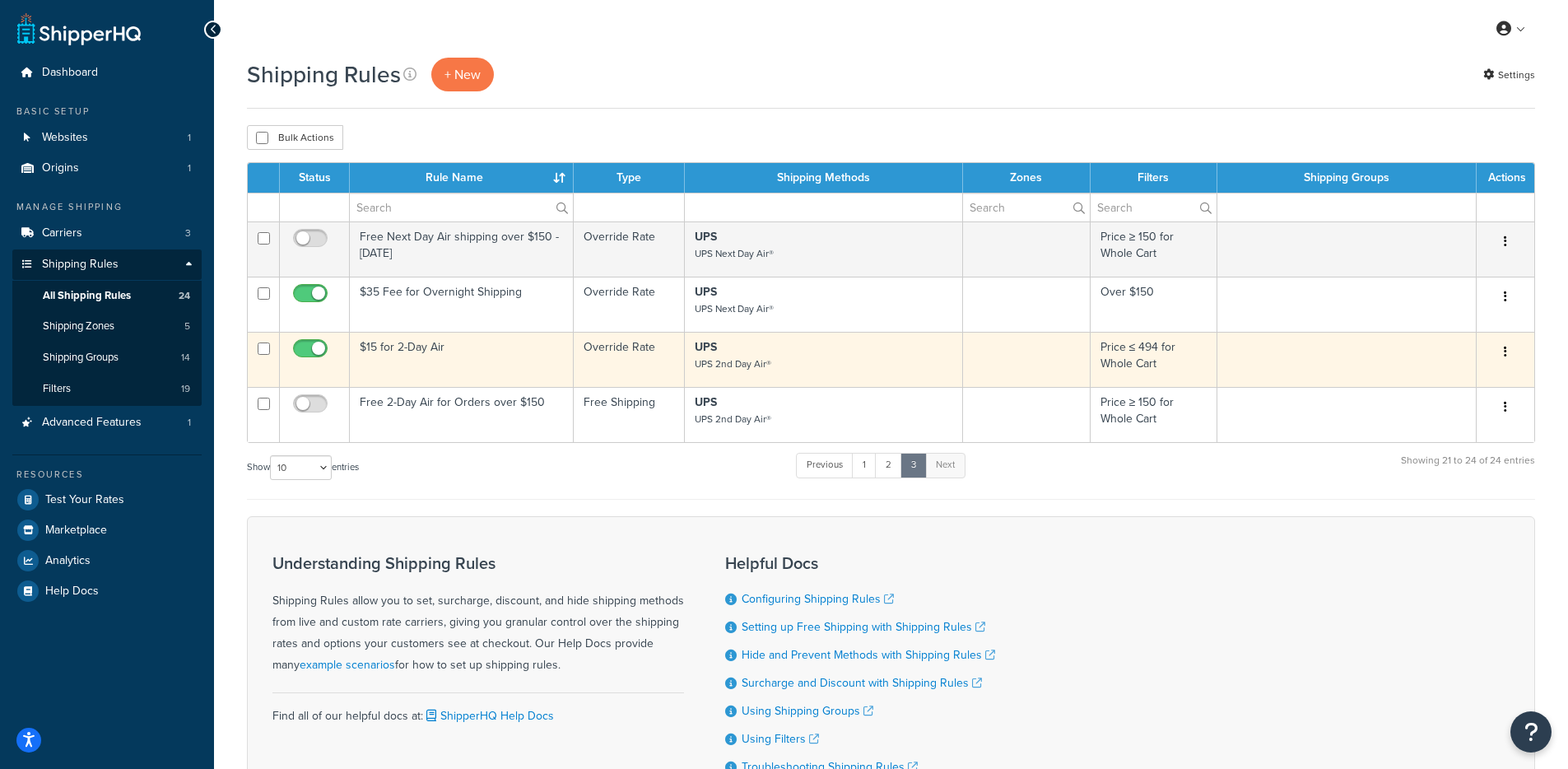
click at [303, 356] on input "checkbox" at bounding box center [312, 352] width 46 height 21
checkbox input "false"
